Goal: Information Seeking & Learning: Learn about a topic

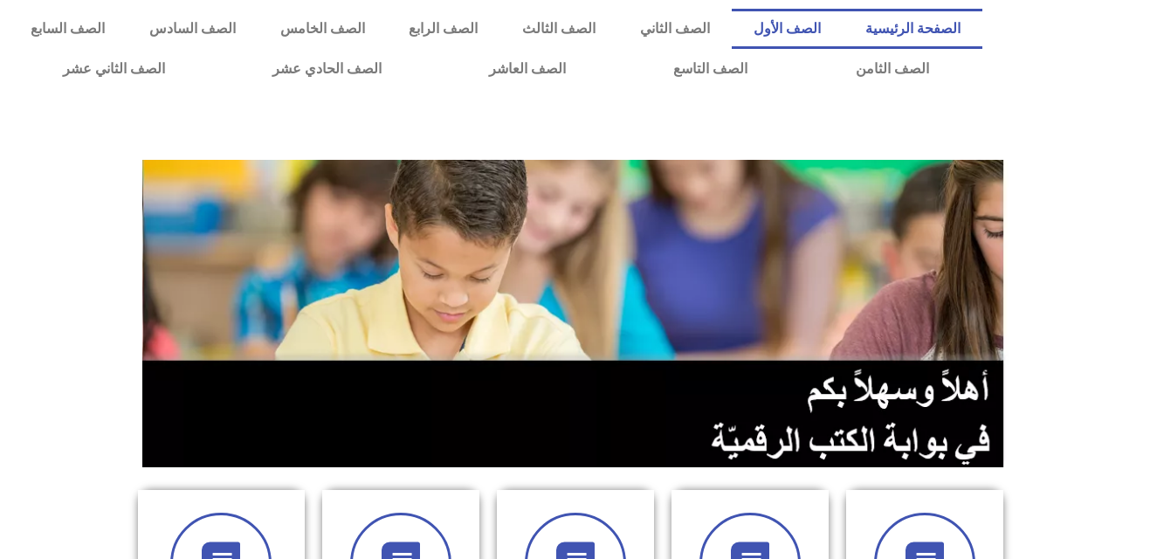
click at [817, 25] on link "الصف الأول" at bounding box center [788, 29] width 112 height 40
click at [806, 25] on link "الصف الأول" at bounding box center [788, 29] width 112 height 40
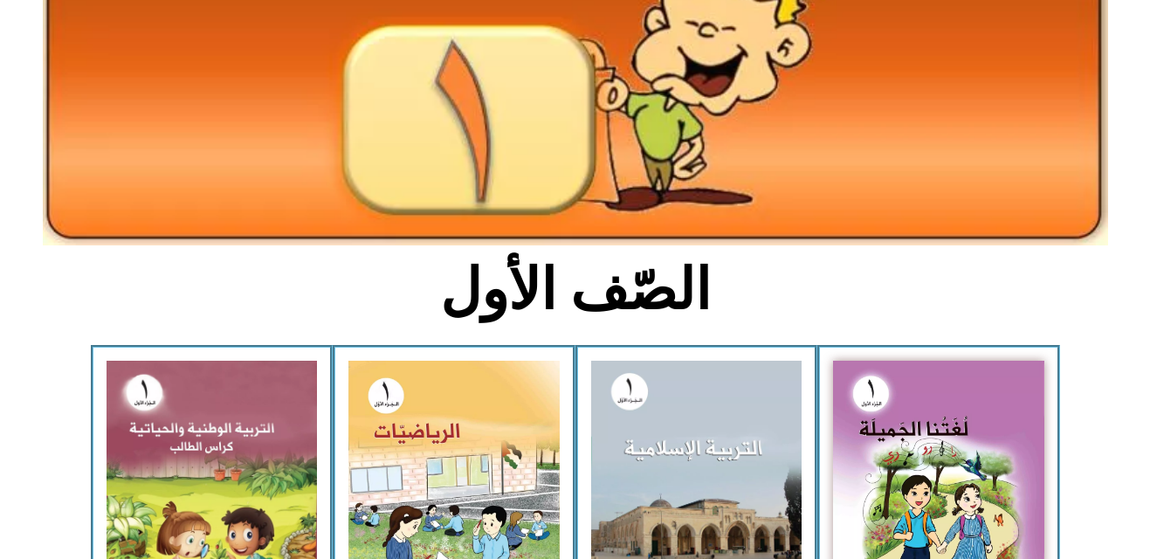
scroll to position [210, 0]
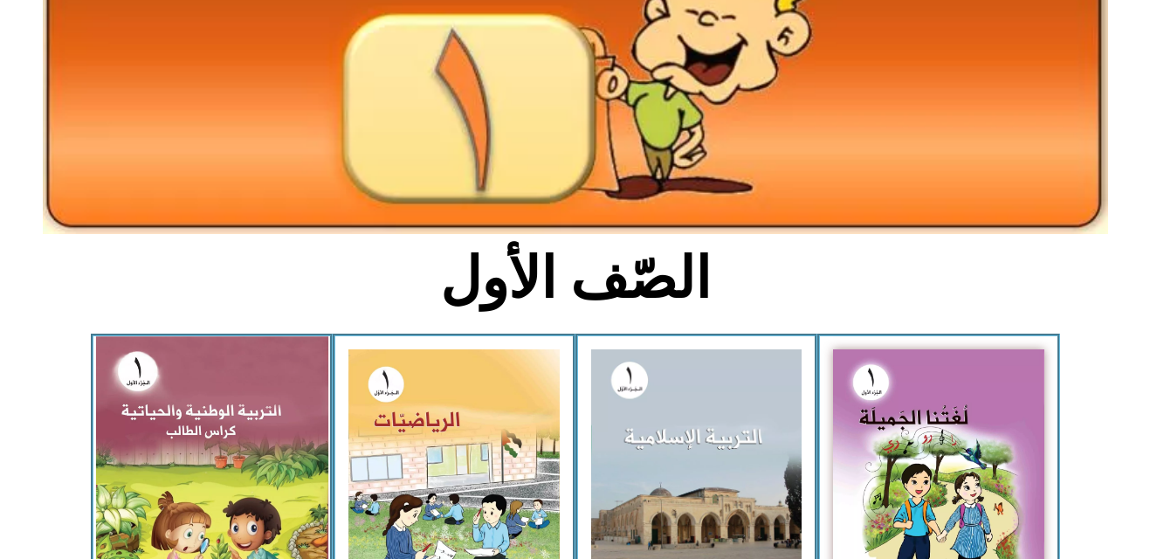
click at [225, 442] on img at bounding box center [211, 478] width 232 height 284
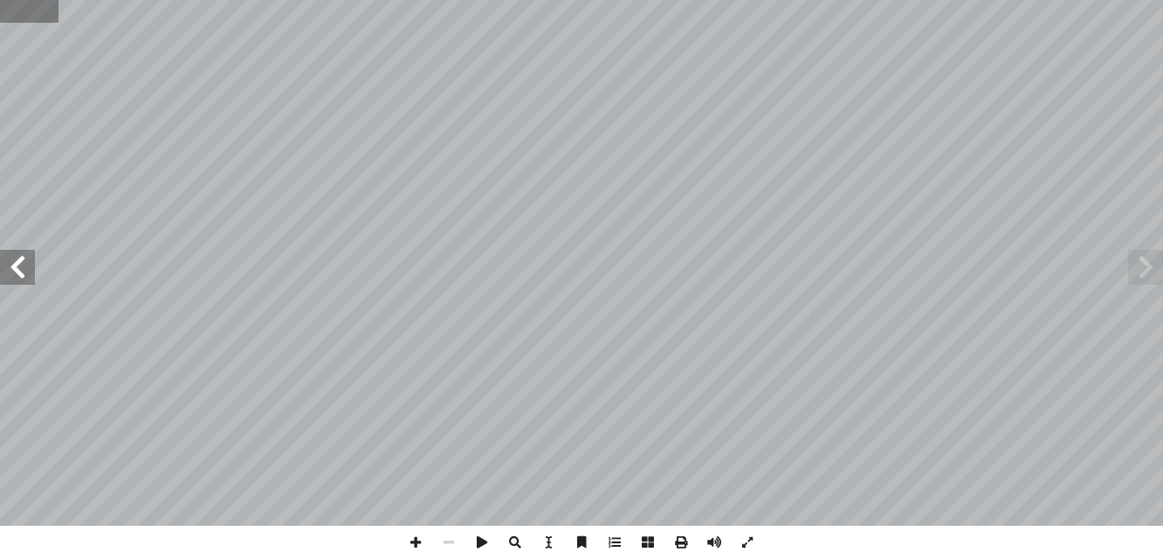
click at [13, 3] on input "text" at bounding box center [29, 11] width 58 height 23
type input "**"
click at [14, 276] on span at bounding box center [17, 267] width 35 height 35
click at [414, 535] on span at bounding box center [415, 542] width 33 height 33
click at [19, 278] on span at bounding box center [17, 267] width 35 height 35
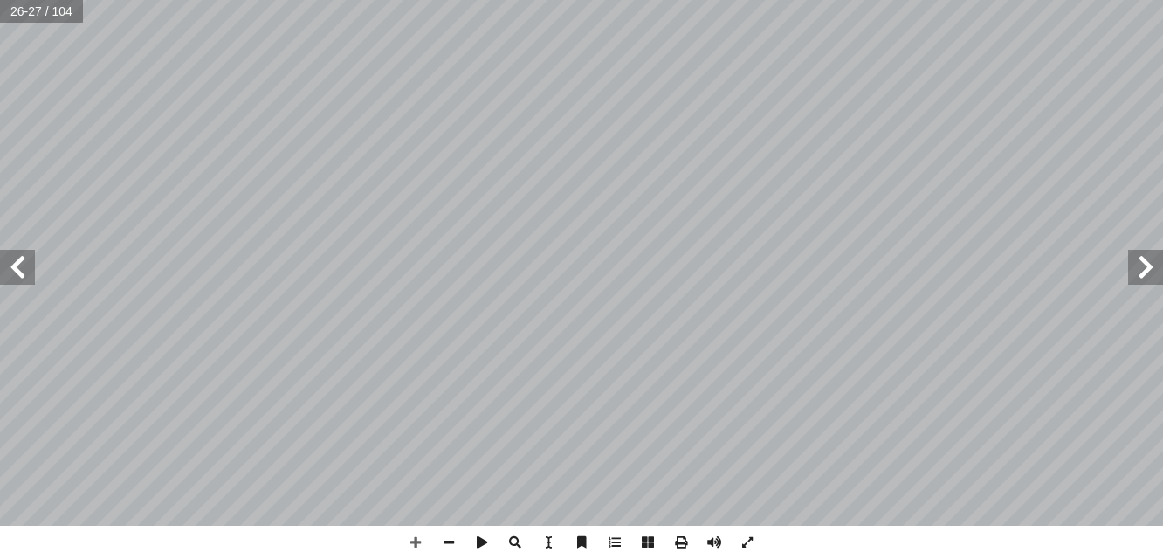
click at [22, 279] on span at bounding box center [17, 267] width 35 height 35
click at [1145, 265] on span at bounding box center [1145, 267] width 35 height 35
click at [416, 538] on span at bounding box center [415, 542] width 33 height 33
click at [693, 159] on html "الصفحة الرئيسية الصف الأول الصف الثاني الصف الثالث الصف الرابع الصف الخامس الصف…" at bounding box center [581, 79] width 1163 height 159
click at [613, 159] on html "الصفحة الرئيسية الصف الأول الصف الثاني الصف الثالث الصف الرابع الصف الخامس الصف…" at bounding box center [581, 79] width 1163 height 159
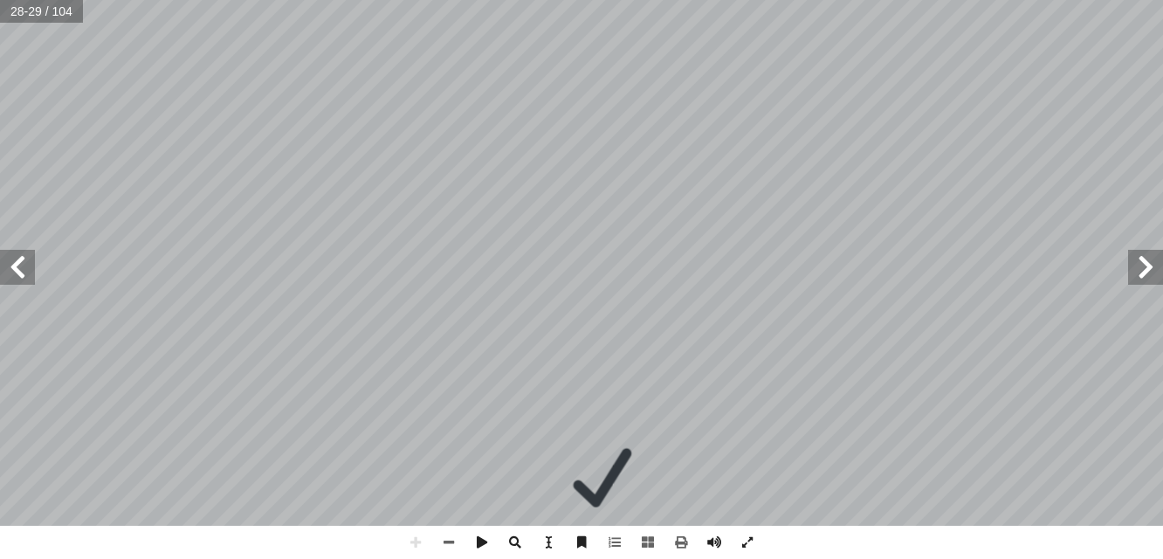
click at [1137, 265] on span at bounding box center [1145, 267] width 35 height 35
click at [450, 542] on span at bounding box center [448, 542] width 33 height 33
click at [449, 541] on span at bounding box center [448, 542] width 33 height 33
click at [23, 262] on span at bounding box center [17, 267] width 35 height 35
click at [33, 275] on span at bounding box center [17, 267] width 35 height 35
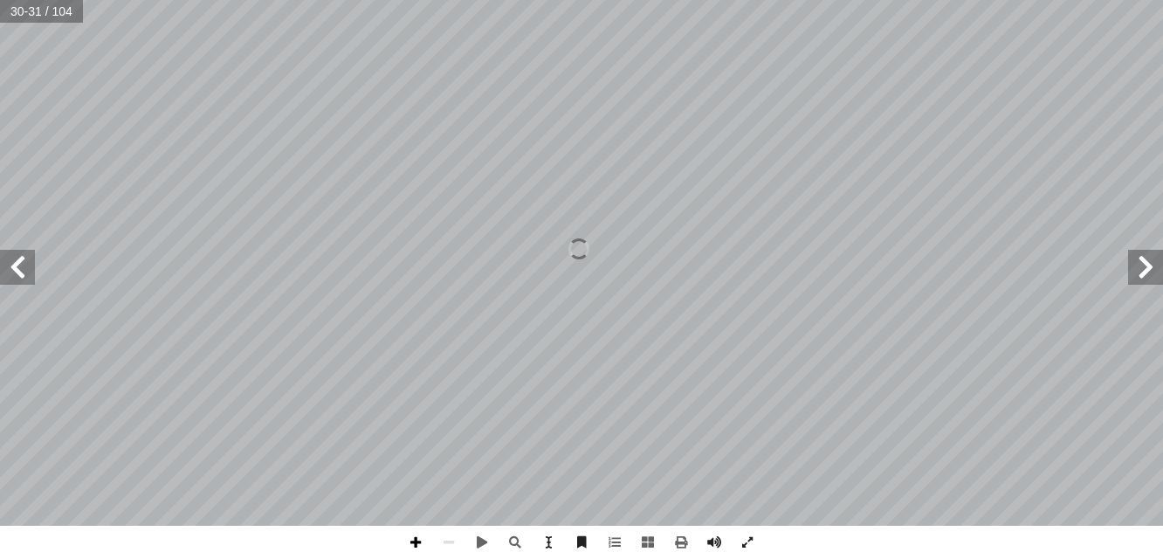
click at [418, 537] on span at bounding box center [415, 542] width 33 height 33
click at [450, 534] on span at bounding box center [448, 542] width 33 height 33
